Goal: Information Seeking & Learning: Learn about a topic

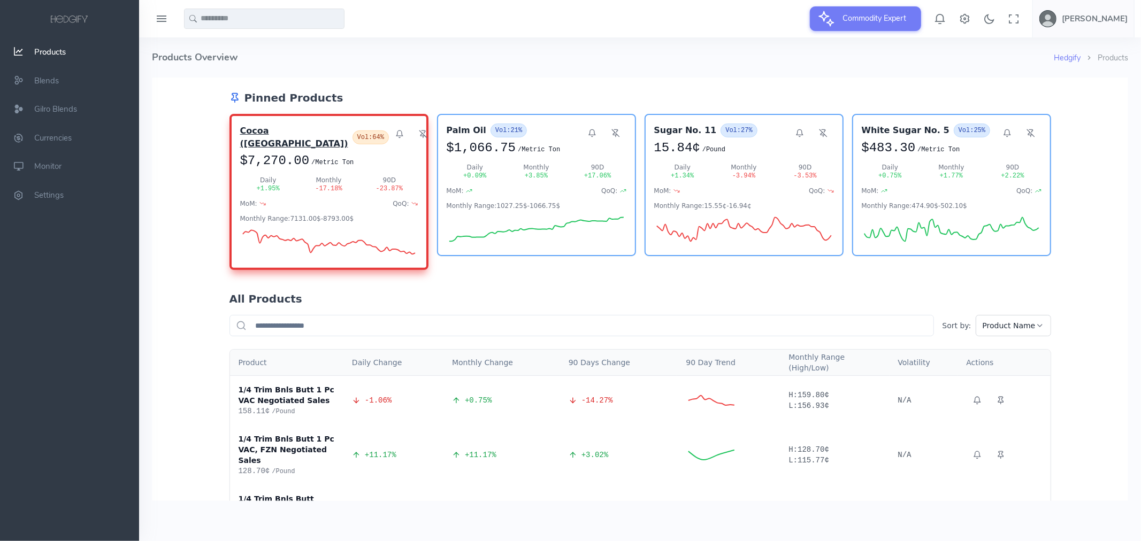
click at [256, 136] on h3 "Cocoa ([GEOGRAPHIC_DATA])" at bounding box center [294, 137] width 108 height 26
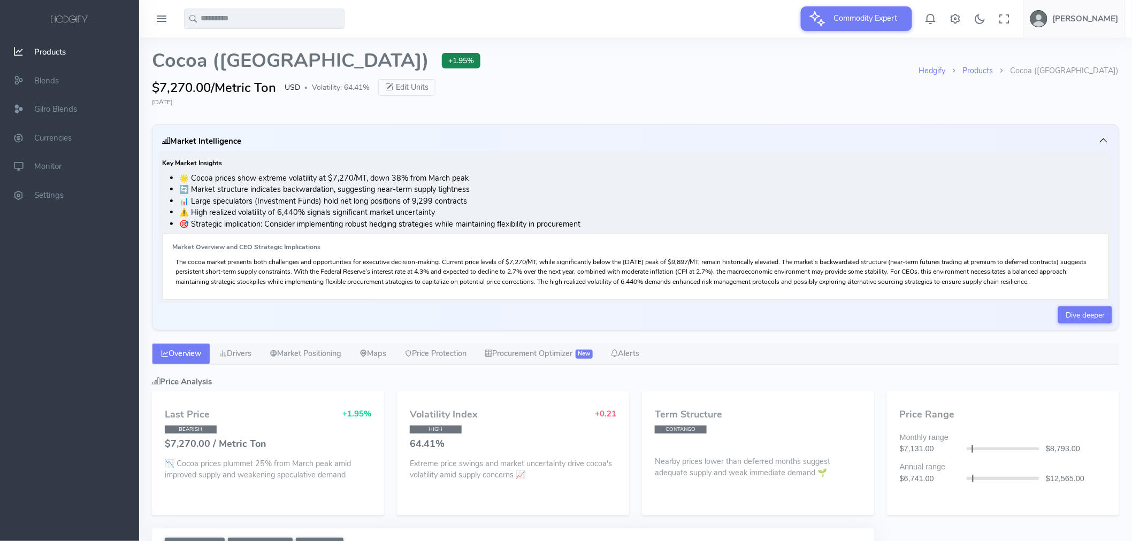
select select "****"
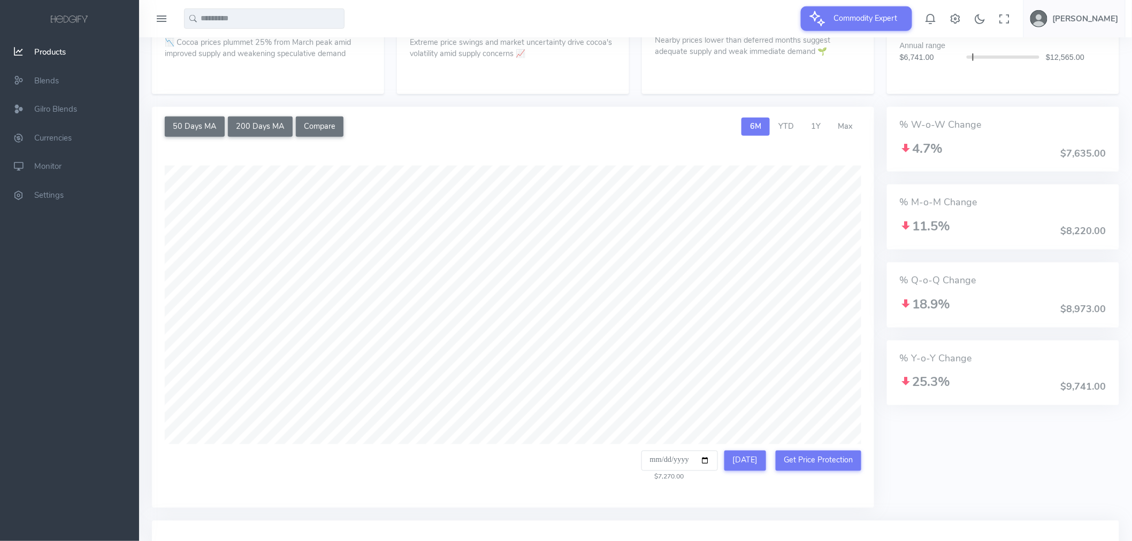
scroll to position [475, 0]
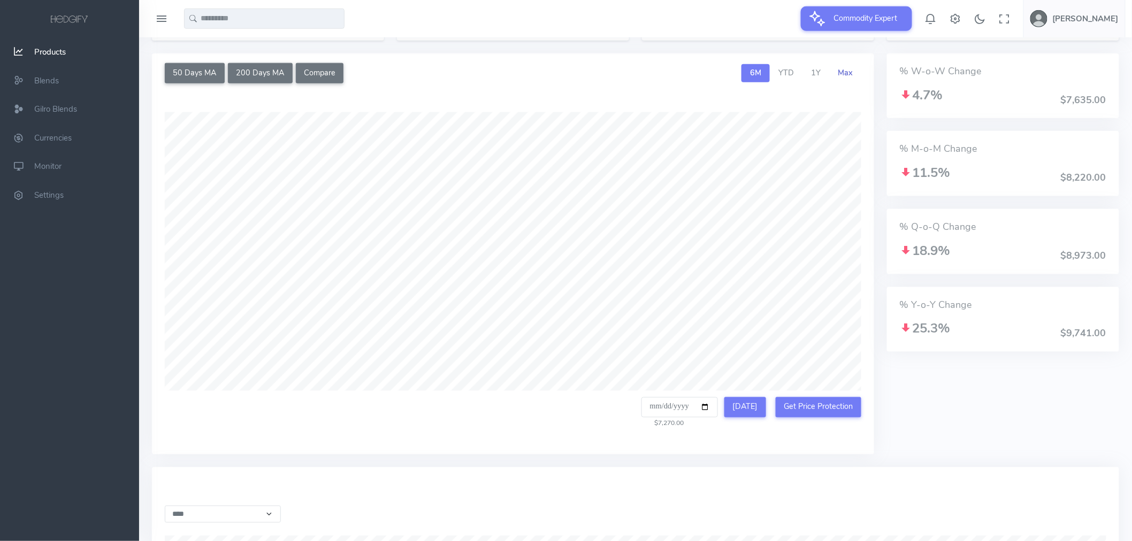
click at [841, 74] on span "Max" at bounding box center [844, 72] width 15 height 11
click at [793, 75] on span "YTD" at bounding box center [786, 72] width 16 height 11
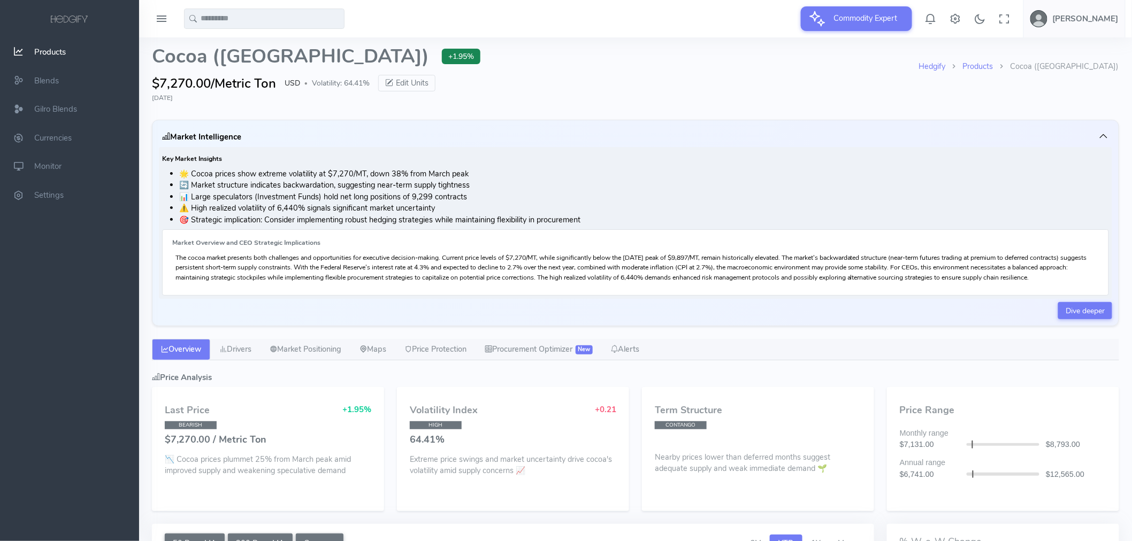
scroll to position [0, 0]
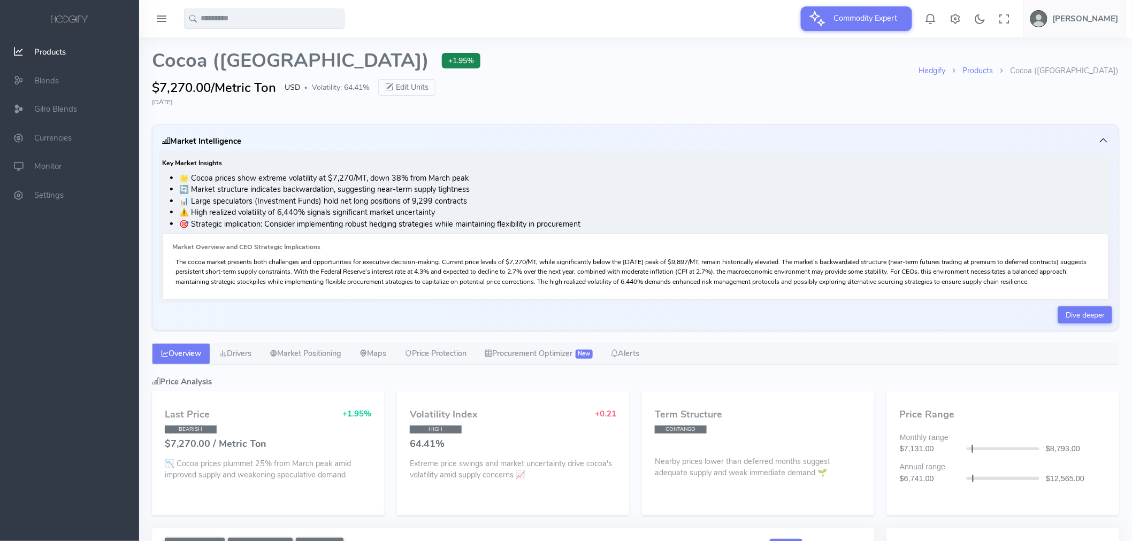
click at [39, 49] on span "Products" at bounding box center [50, 52] width 32 height 11
